Goal: Check status: Check status

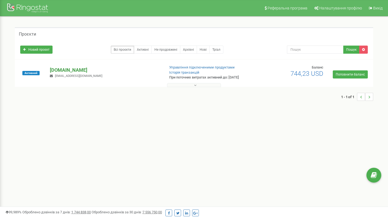
click at [61, 69] on p "[DOMAIN_NAME]" at bounding box center [105, 69] width 110 height 7
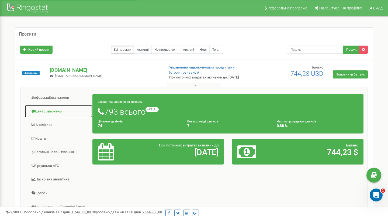
click at [44, 111] on link "Центр звернень" at bounding box center [58, 111] width 68 height 13
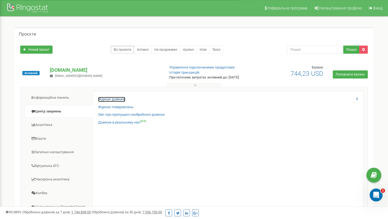
click at [115, 99] on link "Журнал дзвінків" at bounding box center [111, 99] width 27 height 5
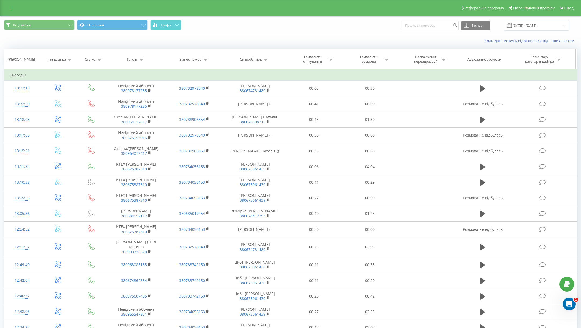
click at [141, 59] on icon at bounding box center [141, 59] width 5 height 3
click at [133, 95] on input "text" at bounding box center [136, 97] width 47 height 9
paste input "380987067490"
type input "380987067490"
click at [145, 108] on span "OK" at bounding box center [147, 108] width 15 height 8
